Goal: Feedback & Contribution: Contribute content

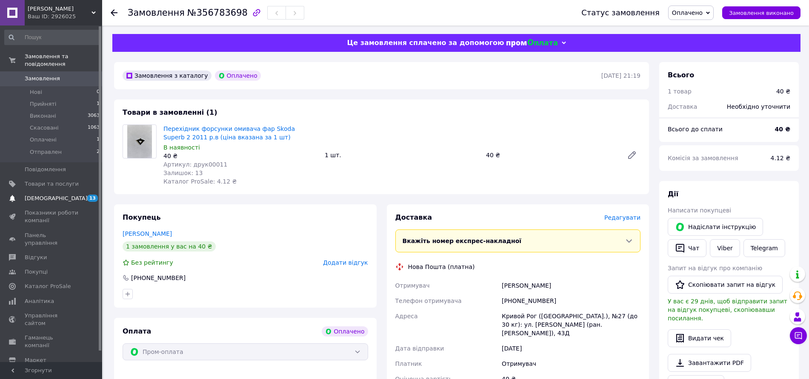
scroll to position [53, 0]
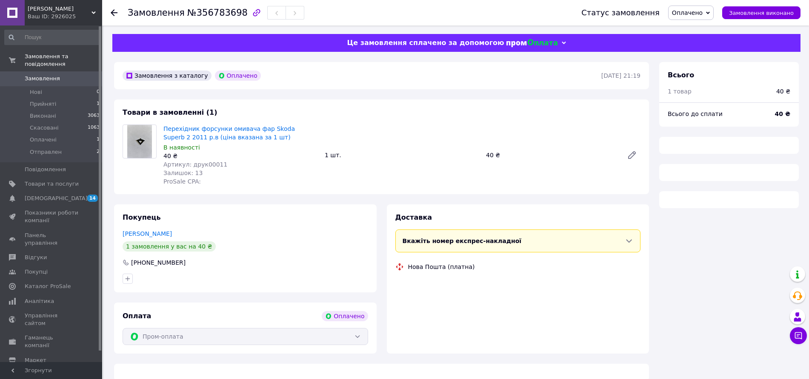
scroll to position [12, 0]
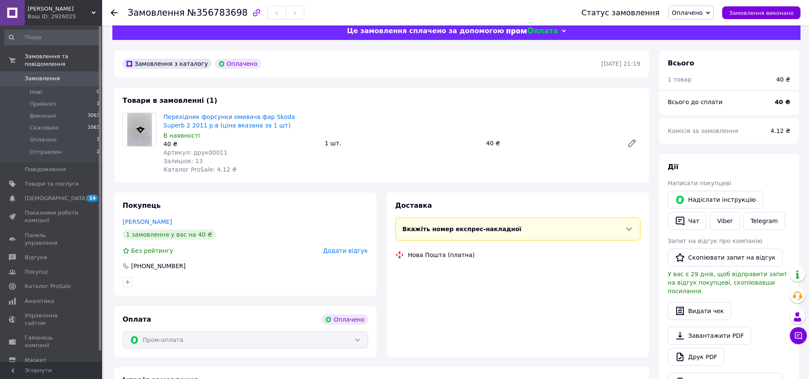
click at [37, 71] on link "Замовлення 0" at bounding box center [52, 78] width 105 height 14
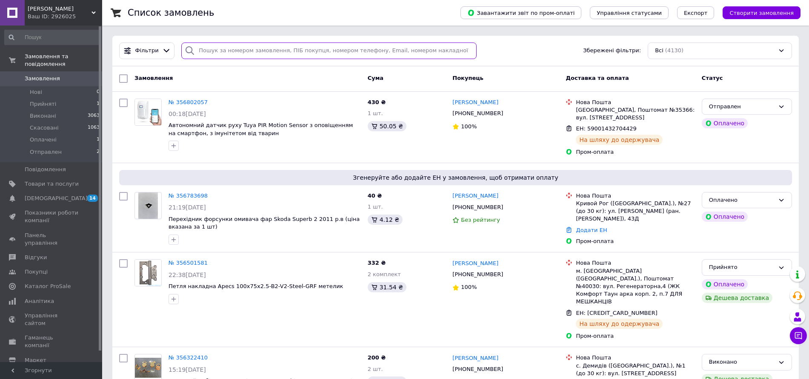
click at [237, 51] on input "search" at bounding box center [328, 51] width 295 height 17
paste input "339171570."
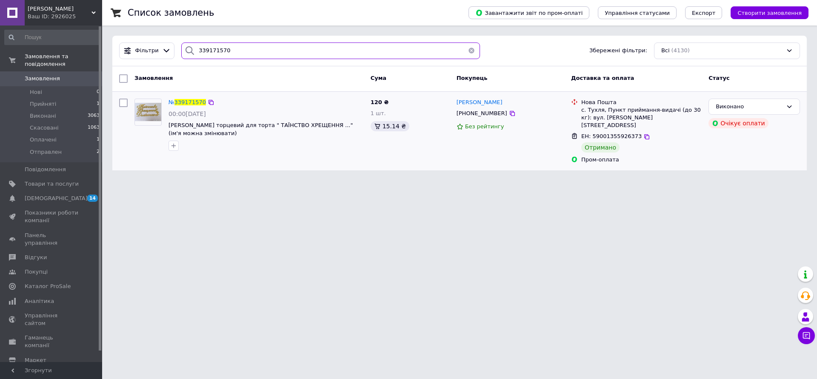
type input "339171570"
click at [194, 98] on div "№ 339171570" at bounding box center [187, 103] width 39 height 10
click at [183, 101] on span "339171570" at bounding box center [189, 102] width 31 height 6
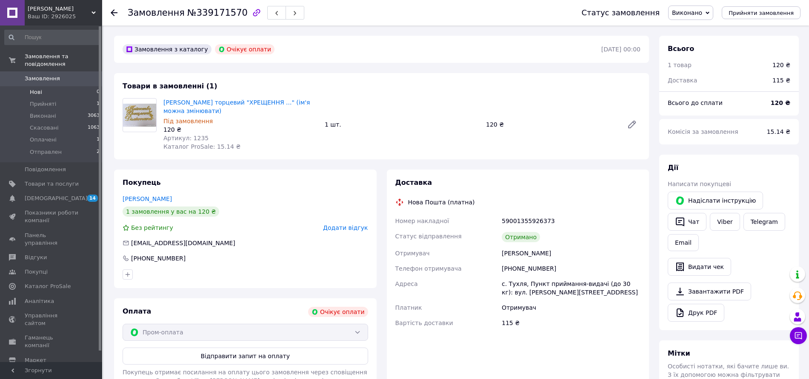
click at [36, 88] on span "Нові" at bounding box center [36, 92] width 12 height 8
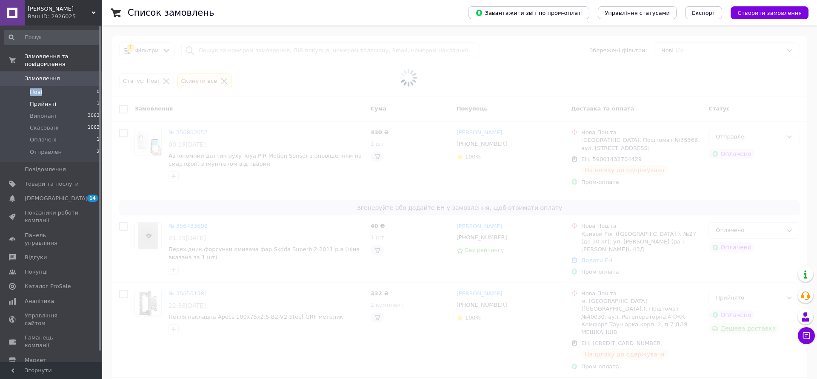
click at [41, 100] on span "Прийняті" at bounding box center [43, 104] width 26 height 8
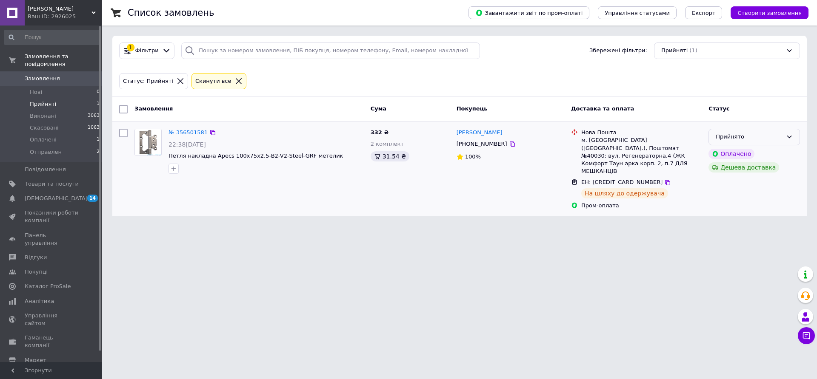
click at [781, 134] on div "Прийнято" at bounding box center [749, 137] width 67 height 9
click at [728, 201] on li "Отправлен" at bounding box center [754, 202] width 91 height 16
click at [49, 75] on span "Замовлення" at bounding box center [42, 79] width 35 height 8
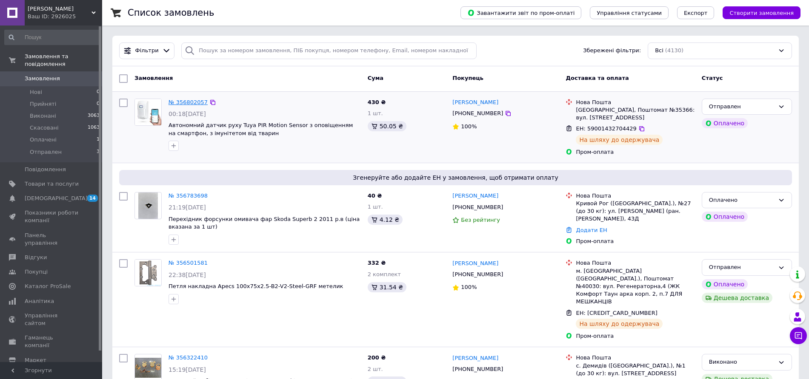
click at [191, 103] on link "№ 356802057" at bounding box center [187, 102] width 39 height 6
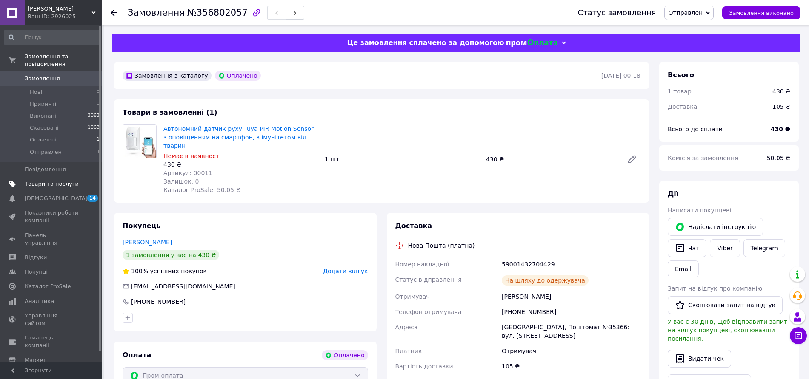
click at [40, 180] on span "Товари та послуги" at bounding box center [52, 184] width 54 height 8
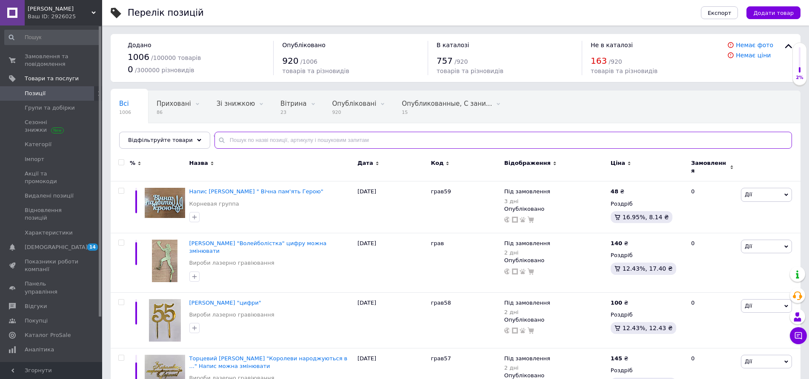
click at [238, 138] on input "text" at bounding box center [502, 140] width 577 height 17
drag, startPoint x: 238, startPoint y: 138, endPoint x: 234, endPoint y: 143, distance: 6.4
click at [238, 138] on input "text" at bounding box center [502, 140] width 577 height 17
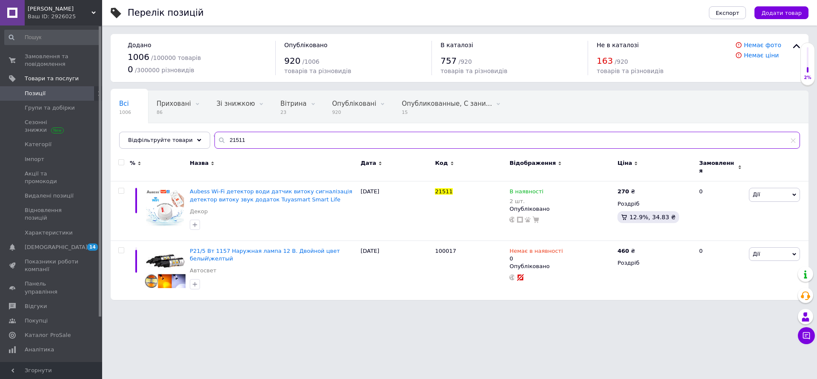
type input "21511"
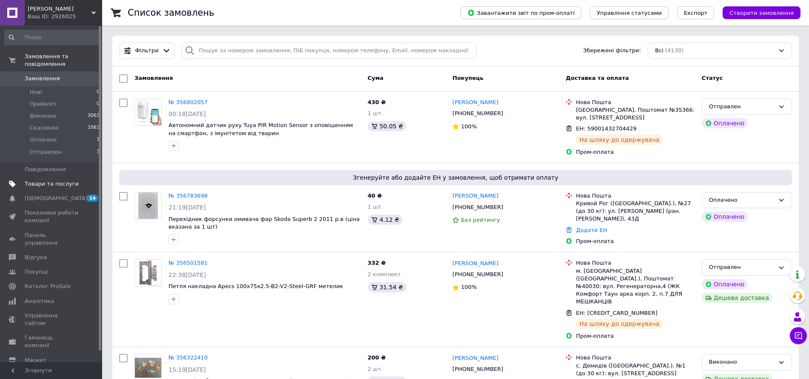
click at [48, 180] on span "Товари та послуги" at bounding box center [52, 184] width 54 height 8
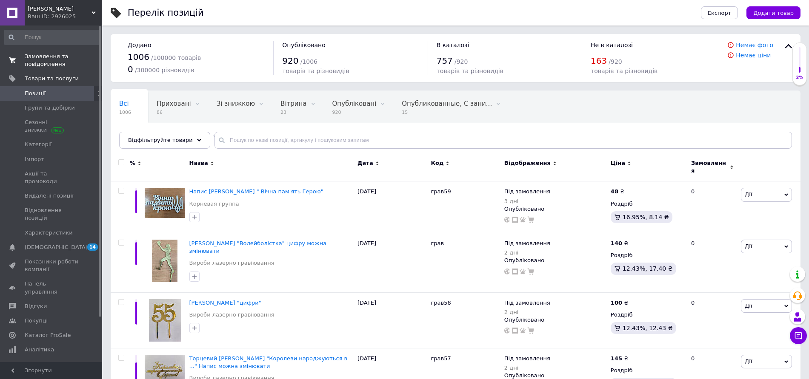
click at [60, 60] on span "Замовлення та повідомлення" at bounding box center [52, 60] width 54 height 15
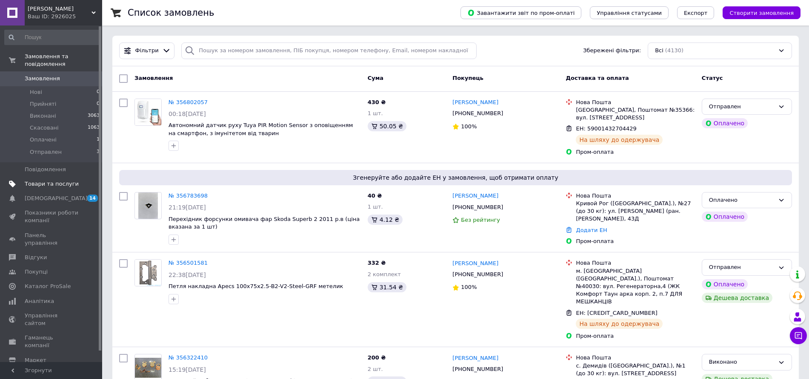
click at [60, 180] on span "Товари та послуги" at bounding box center [52, 184] width 54 height 8
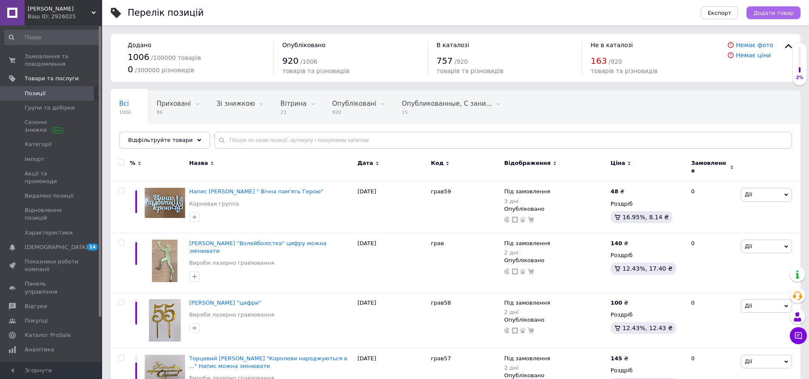
click at [762, 10] on span "Додати товар" at bounding box center [773, 13] width 40 height 6
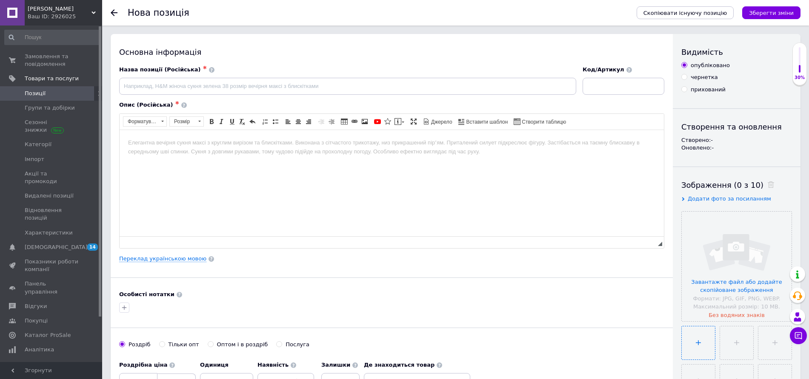
click at [702, 334] on input "file" at bounding box center [697, 343] width 33 height 33
type input "C:\fakepath\зображення_viber_2025-08-12_17-08-28-603.jpg"
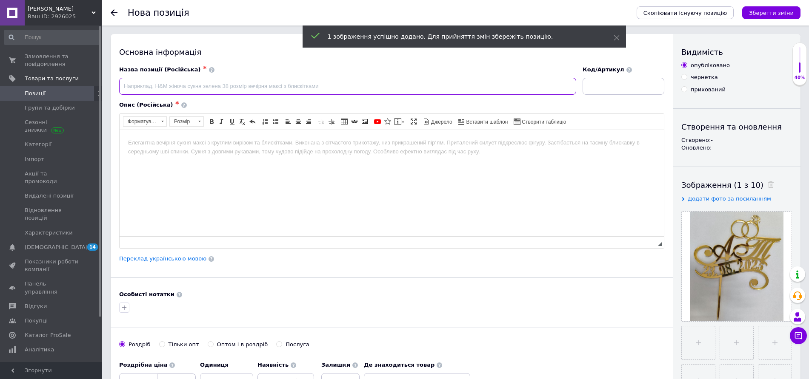
click at [134, 83] on input at bounding box center [347, 86] width 457 height 17
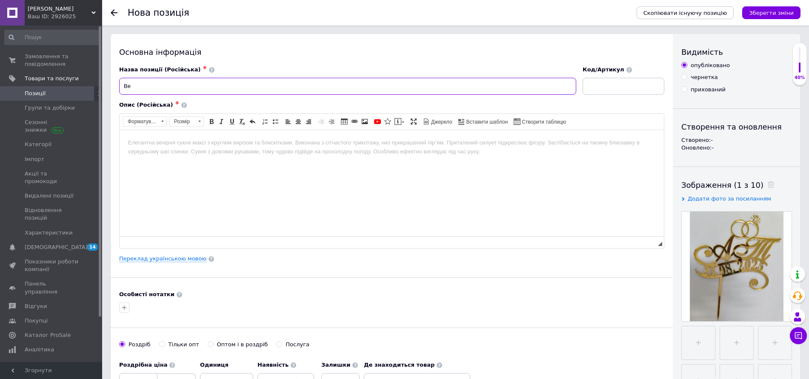
type input "В"
type input "Топер весільнний з Вашими ініціалами та датою"
click at [604, 87] on input at bounding box center [623, 86] width 82 height 17
type input "друк"
click at [269, 91] on input "Топер весільнний з Вашими ініціалами та датою" at bounding box center [347, 86] width 457 height 17
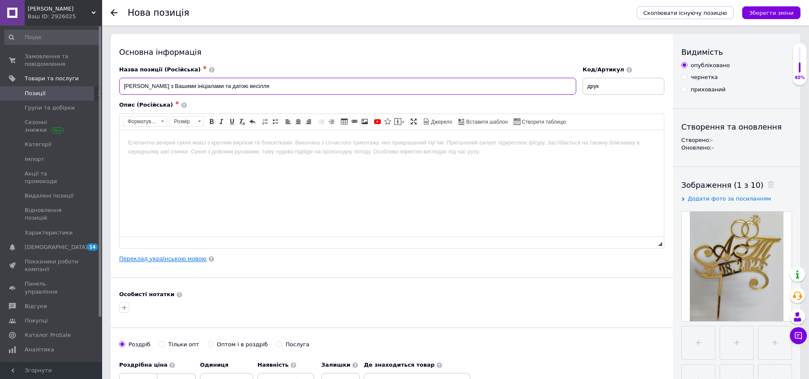
type input "Топер з Вашими ініціалами та датою весілля"
click at [170, 261] on link "Переклад українською мовою" at bounding box center [162, 259] width 87 height 7
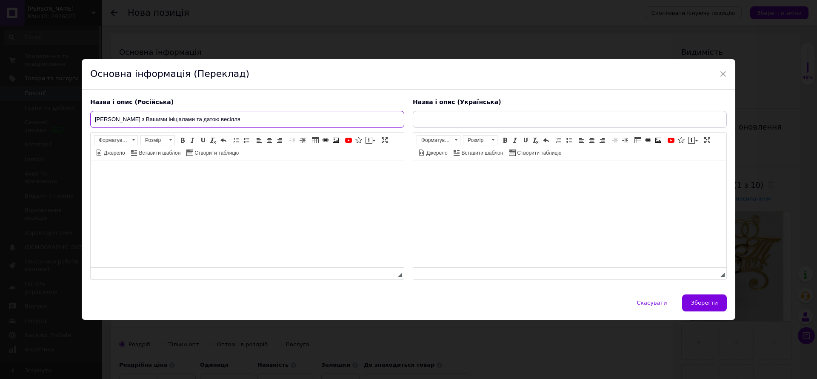
drag, startPoint x: 96, startPoint y: 119, endPoint x: 211, endPoint y: 118, distance: 115.3
click at [211, 118] on input "Топер з Вашими ініціалами та датою весілля" at bounding box center [247, 119] width 314 height 17
click at [431, 120] on input "text" at bounding box center [570, 119] width 314 height 17
paste input "Топер з Вашими ініціалами та датою весілля"
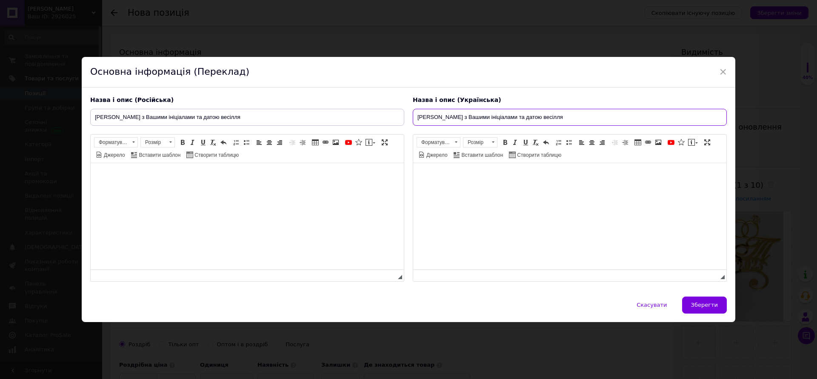
type input "Топер з Вашими ініціалами та датою весілля"
click at [702, 306] on span "Зберегти" at bounding box center [704, 305] width 27 height 6
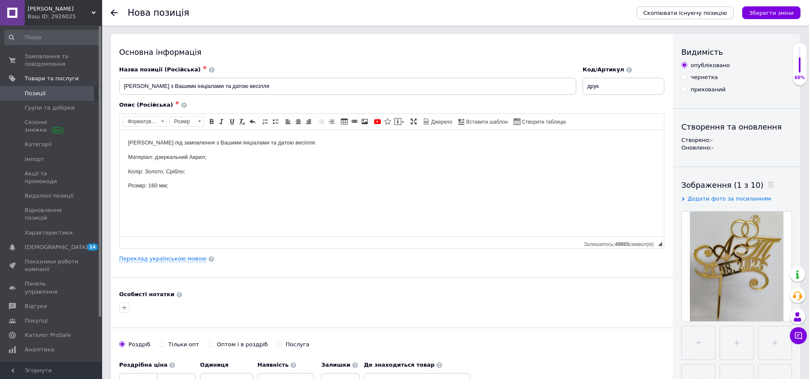
scroll to position [160, 0]
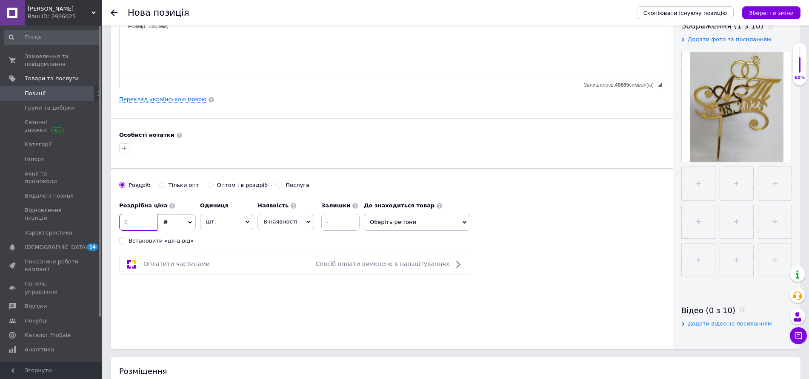
click at [146, 220] on input at bounding box center [138, 222] width 38 height 17
type input "310"
click at [125, 240] on label "Встановити «ціна від»" at bounding box center [156, 241] width 75 height 8
click at [125, 240] on input "Встановити «ціна від»" at bounding box center [122, 241] width 6 height 6
click at [125, 240] on label "Встановити «ціна від»" at bounding box center [156, 241] width 75 height 8
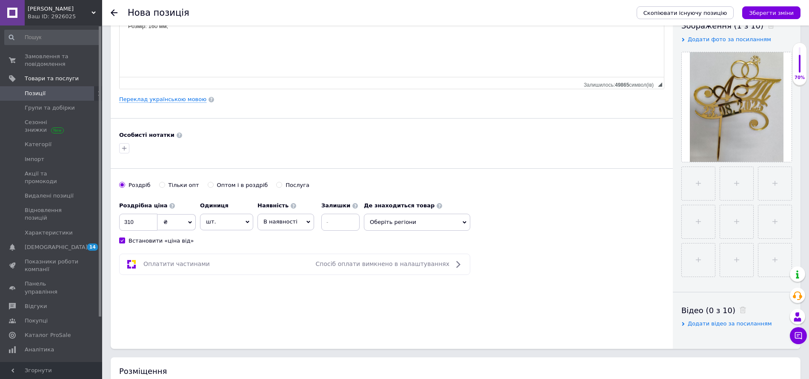
click at [125, 240] on input "Встановити «ціна від»" at bounding box center [122, 241] width 6 height 6
click at [120, 241] on input "Встановити «ціна від»" at bounding box center [122, 241] width 6 height 6
checkbox input "true"
click at [306, 223] on icon at bounding box center [308, 222] width 4 height 3
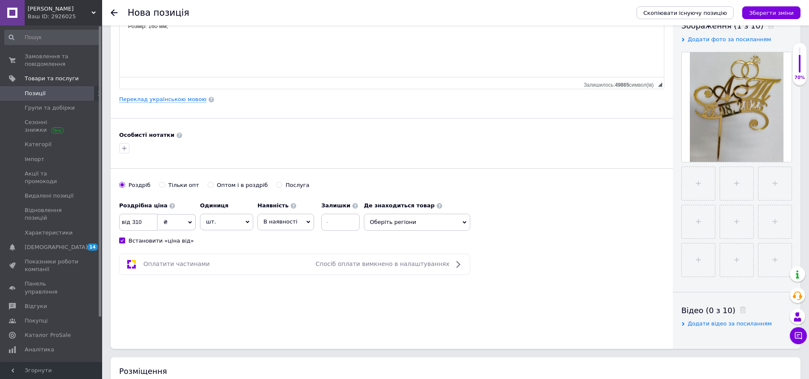
click at [298, 223] on span "В наявності" at bounding box center [285, 222] width 57 height 16
click at [278, 259] on li "Під замовлення" at bounding box center [286, 260] width 56 height 12
click at [339, 220] on input at bounding box center [349, 222] width 38 height 17
type input "2"
click at [512, 222] on icon at bounding box center [514, 223] width 4 height 3
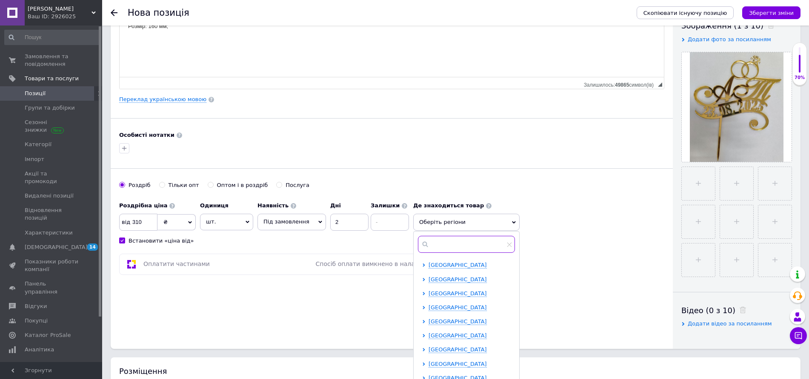
click at [444, 240] on input "text" at bounding box center [466, 244] width 97 height 17
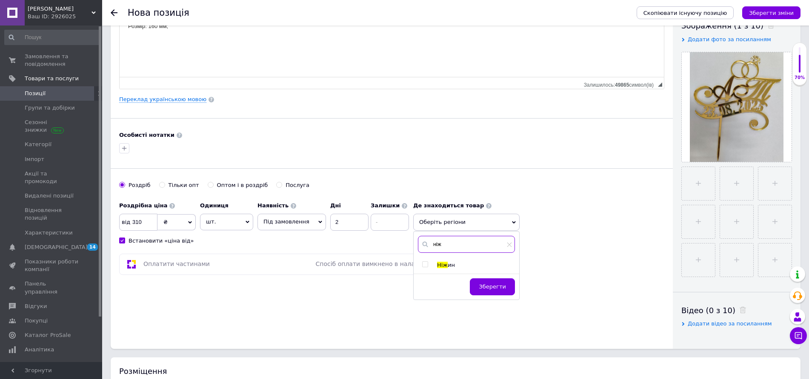
type input "ніж"
click at [422, 264] on input "checkbox" at bounding box center [425, 265] width 6 height 6
checkbox input "true"
click at [484, 294] on span "Зберегти" at bounding box center [492, 291] width 27 height 6
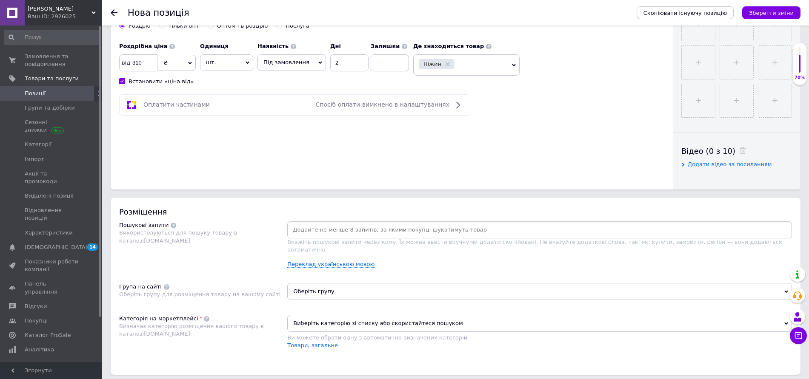
scroll to position [0, 0]
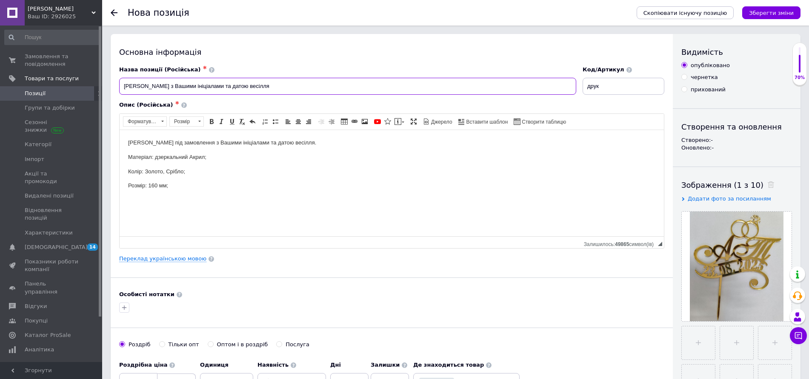
drag, startPoint x: 123, startPoint y: 86, endPoint x: 251, endPoint y: 94, distance: 128.3
click at [251, 94] on input "Топер з Вашими ініціалами та датою весілля" at bounding box center [347, 86] width 457 height 17
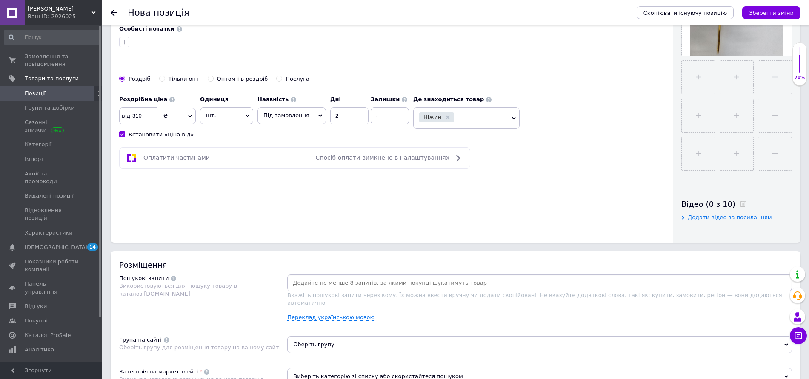
scroll to position [479, 0]
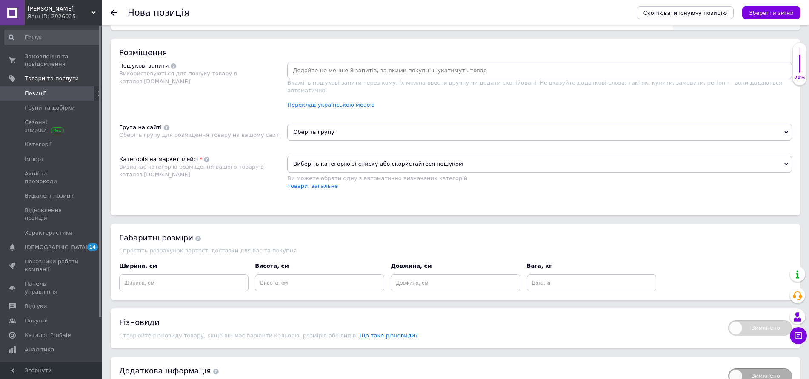
click at [305, 69] on input at bounding box center [539, 70] width 501 height 13
paste input "Топер з Вашими ініціалами та датою весілля"
type input "Топер з Вашими ініціалами та датою весілля"
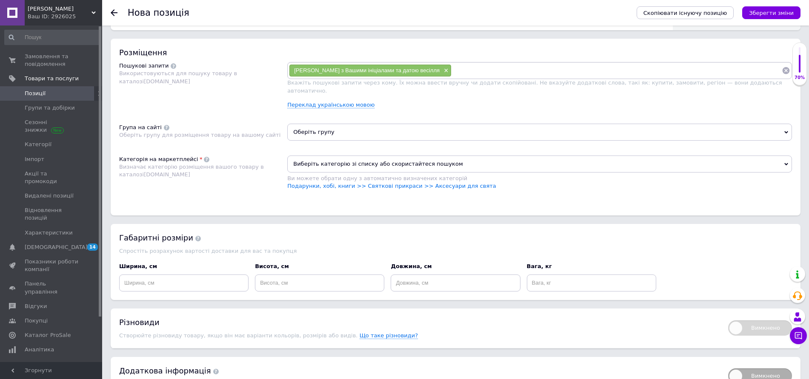
click at [313, 128] on span "Оберіть групу" at bounding box center [539, 132] width 505 height 17
click at [391, 124] on span "Оберіть групу" at bounding box center [539, 132] width 505 height 17
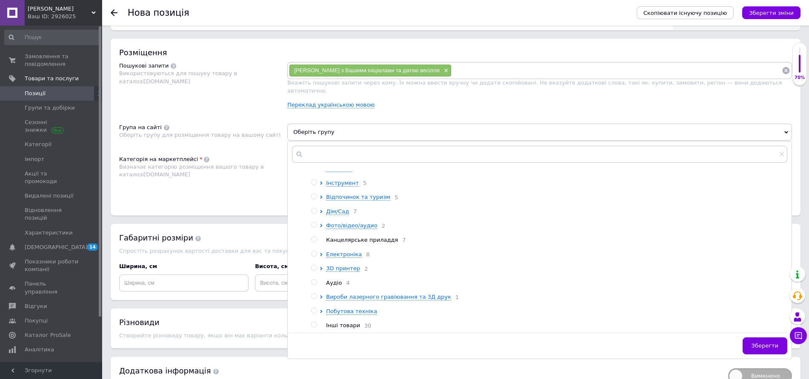
scroll to position [117, 0]
click at [371, 293] on span "Вироби лазерного гравіювання та 3Д друк" at bounding box center [388, 296] width 125 height 6
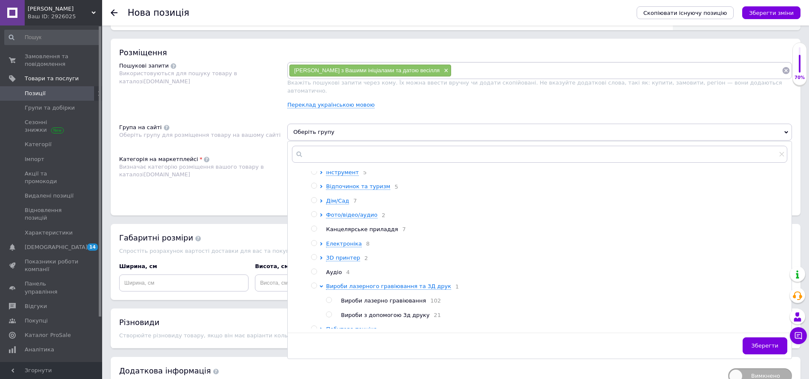
click at [329, 301] on input "radio" at bounding box center [329, 301] width 6 height 6
radio input "true"
click at [760, 344] on button "Зберегти" at bounding box center [764, 346] width 45 height 17
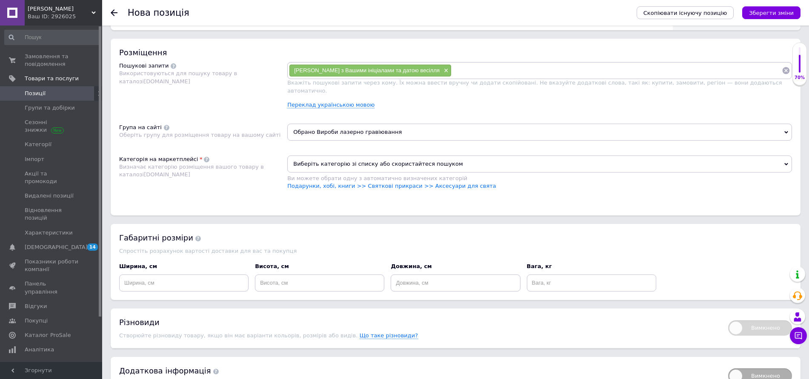
click at [334, 156] on span "Виберіть категорію зі списку або скористайтеся пошуком" at bounding box center [539, 164] width 505 height 17
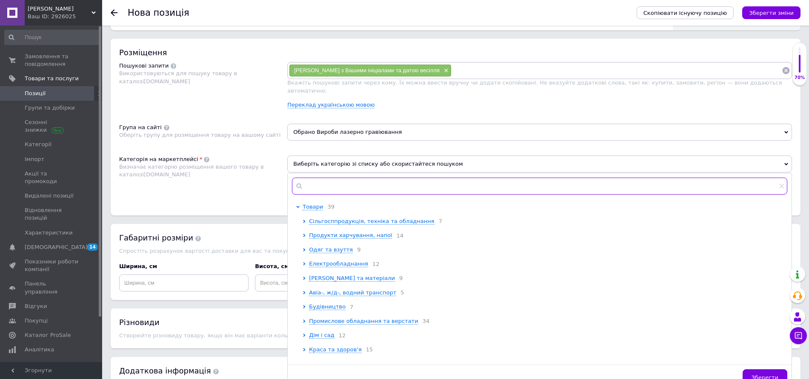
click at [310, 179] on input "text" at bounding box center [539, 186] width 495 height 17
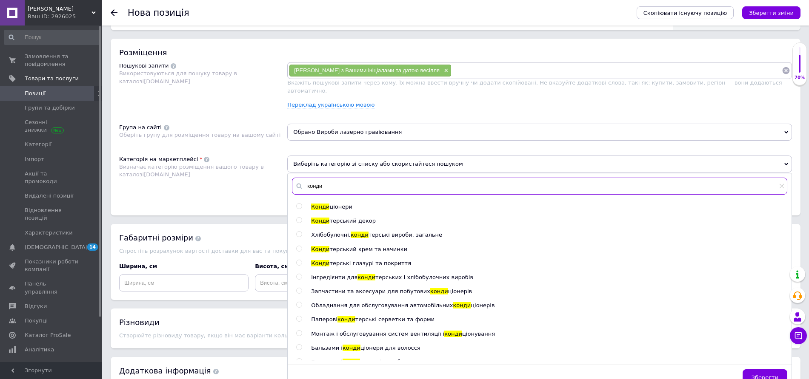
type input "конди"
click at [298, 218] on input "radio" at bounding box center [299, 221] width 6 height 6
radio input "true"
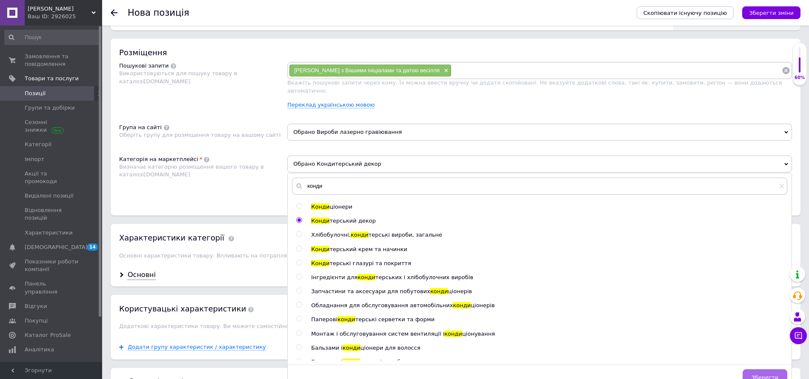
click at [767, 375] on span "Зберегти" at bounding box center [764, 378] width 27 height 6
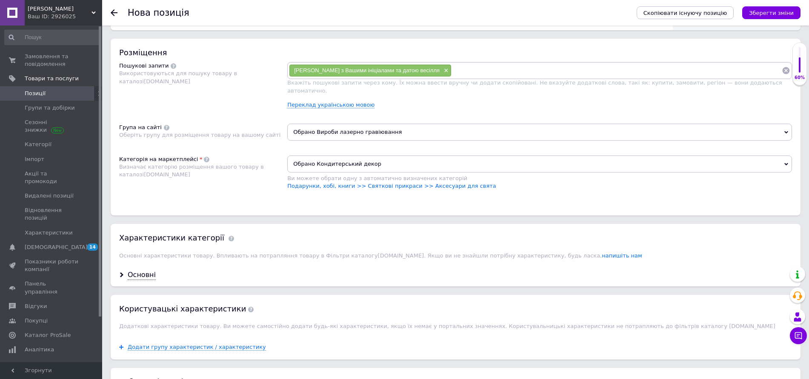
scroll to position [213, 0]
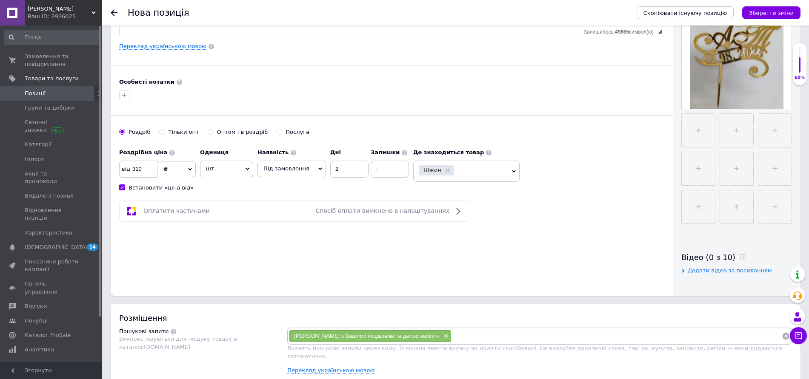
click at [451, 335] on input at bounding box center [616, 336] width 330 height 13
type input "топер"
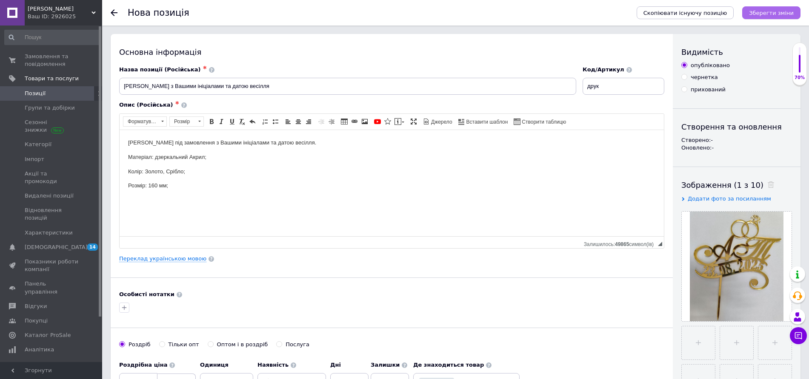
click at [771, 12] on icon "Зберегти зміни" at bounding box center [771, 13] width 45 height 6
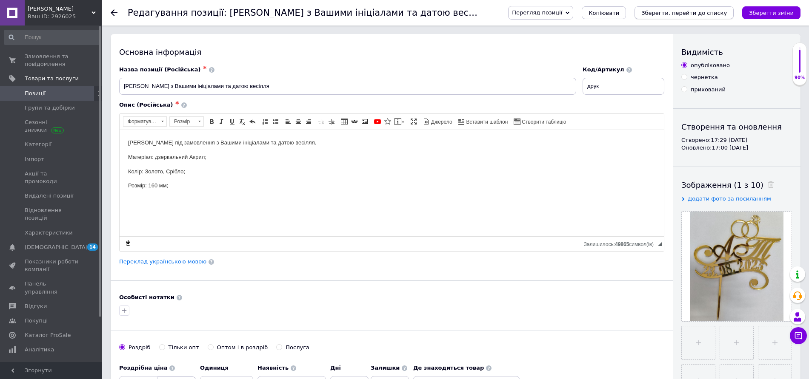
click at [701, 13] on icon "Зберегти, перейти до списку" at bounding box center [684, 13] width 86 height 6
